Goal: Information Seeking & Learning: Learn about a topic

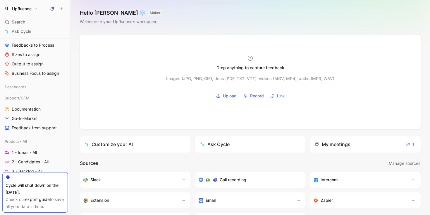
scroll to position [54, 0]
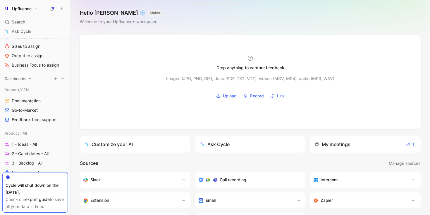
click at [30, 78] on icon at bounding box center [30, 78] width 4 height 4
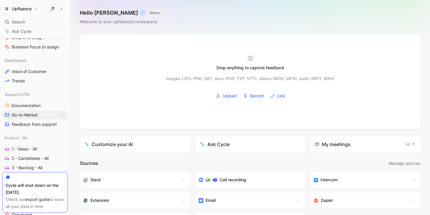
scroll to position [0, 0]
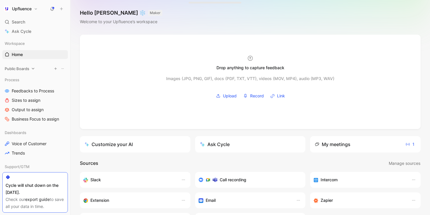
click at [29, 66] on span "Public Boards" at bounding box center [17, 69] width 25 height 6
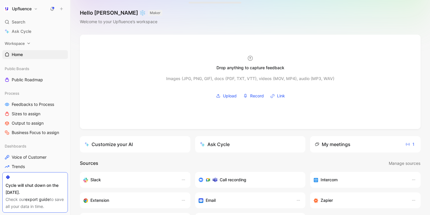
click at [22, 41] on span "Workspace" at bounding box center [15, 43] width 20 height 6
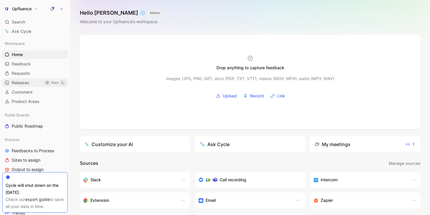
click at [35, 81] on link "Releases G then L" at bounding box center [35, 82] width 66 height 9
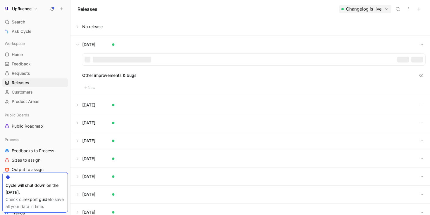
click at [81, 105] on button at bounding box center [250, 105] width 359 height 18
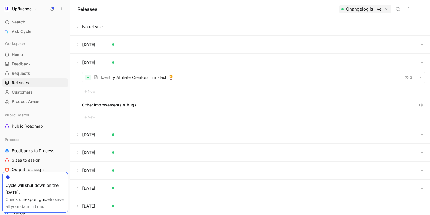
click at [77, 157] on button at bounding box center [250, 152] width 359 height 18
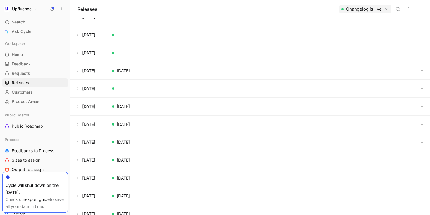
scroll to position [480, 0]
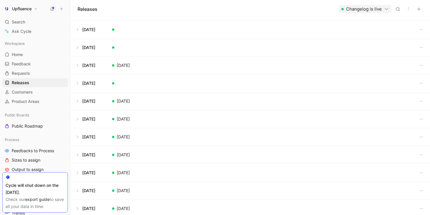
click at [78, 82] on button at bounding box center [250, 83] width 359 height 18
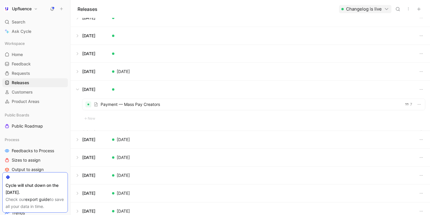
scroll to position [426, 0]
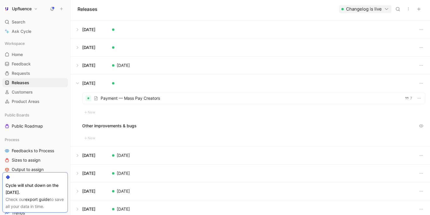
click at [138, 99] on div at bounding box center [254, 97] width 343 height 11
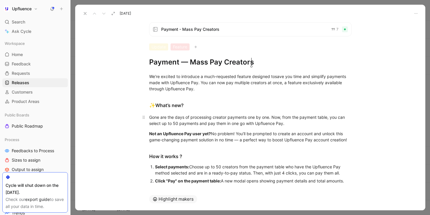
scroll to position [2, 0]
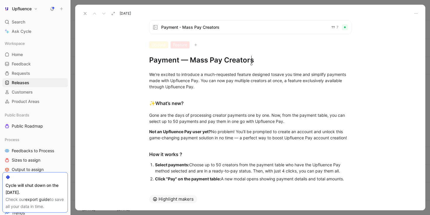
click at [85, 15] on icon at bounding box center [85, 13] width 5 height 5
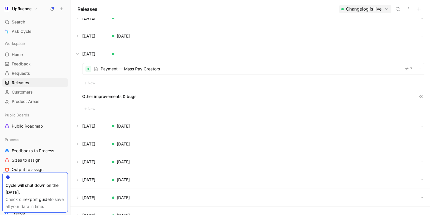
scroll to position [467, 0]
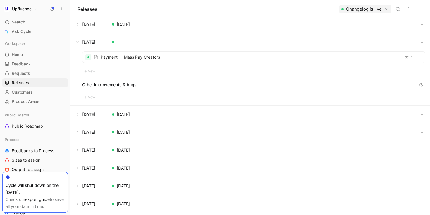
click at [77, 112] on button at bounding box center [250, 114] width 359 height 18
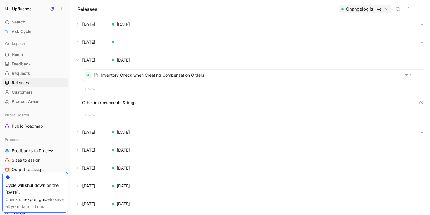
scroll to position [510, 0]
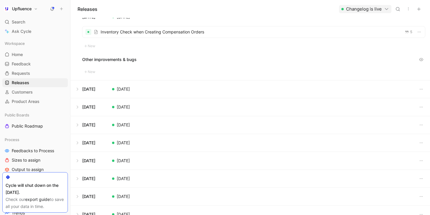
click at [121, 32] on div at bounding box center [254, 31] width 343 height 11
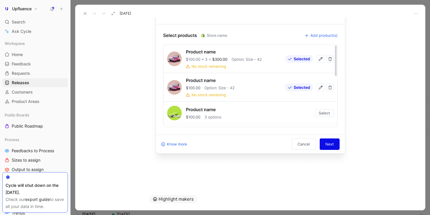
scroll to position [121, 0]
click at [82, 13] on button at bounding box center [85, 13] width 8 height 8
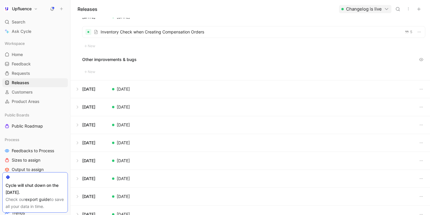
click at [78, 89] on button at bounding box center [250, 89] width 359 height 18
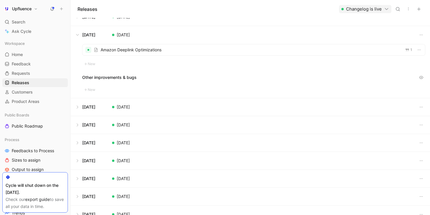
click at [79, 105] on button at bounding box center [250, 107] width 359 height 18
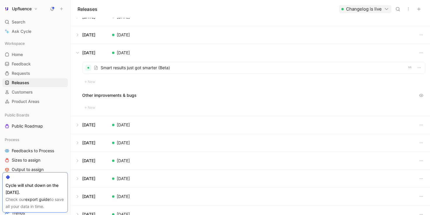
click at [79, 124] on button at bounding box center [250, 125] width 359 height 18
